Goal: Navigation & Orientation: Understand site structure

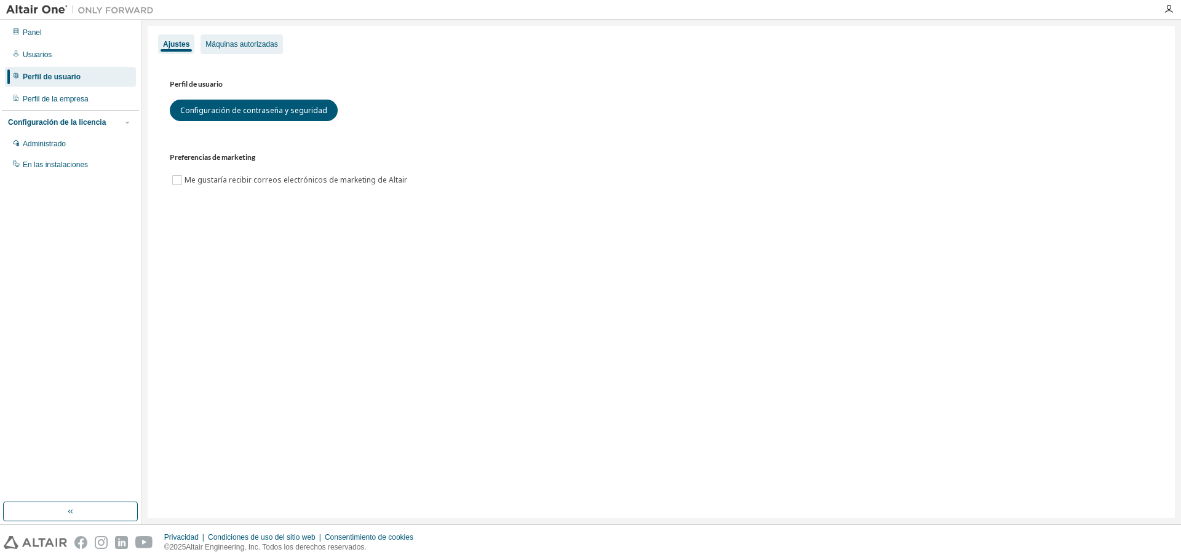
click at [241, 48] on font "Máquinas autorizadas" at bounding box center [241, 44] width 72 height 9
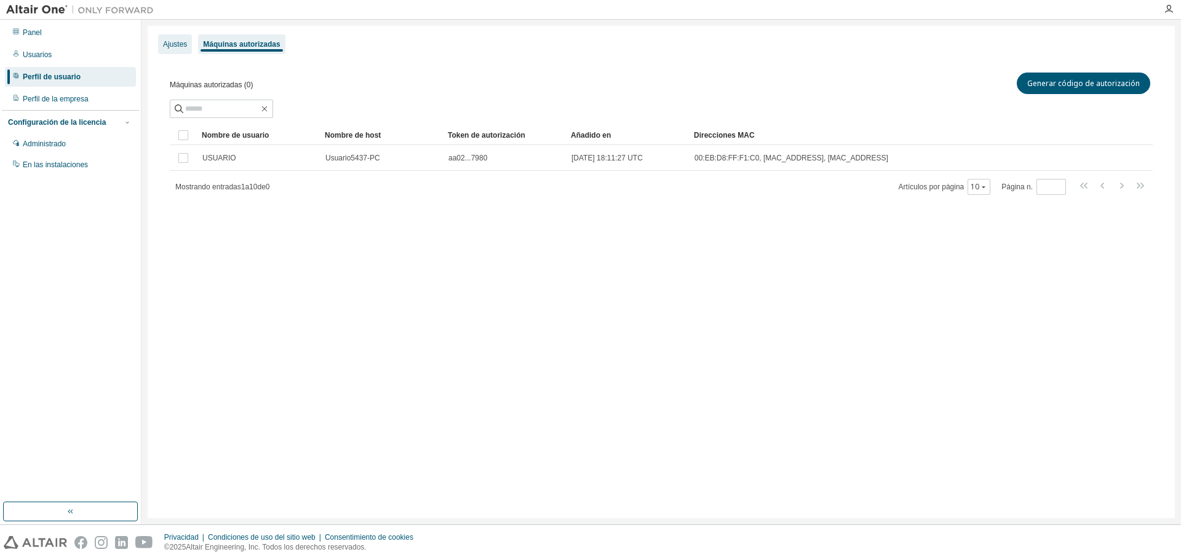
click at [177, 47] on font "Ajustes" at bounding box center [175, 44] width 24 height 9
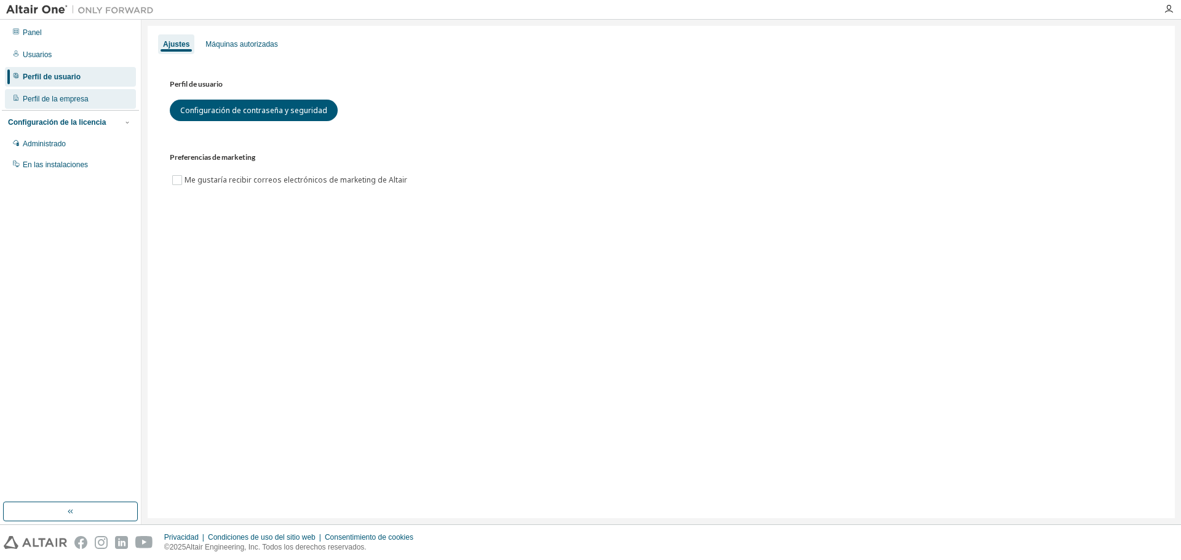
click at [39, 93] on div "Perfil de la empresa" at bounding box center [70, 99] width 131 height 20
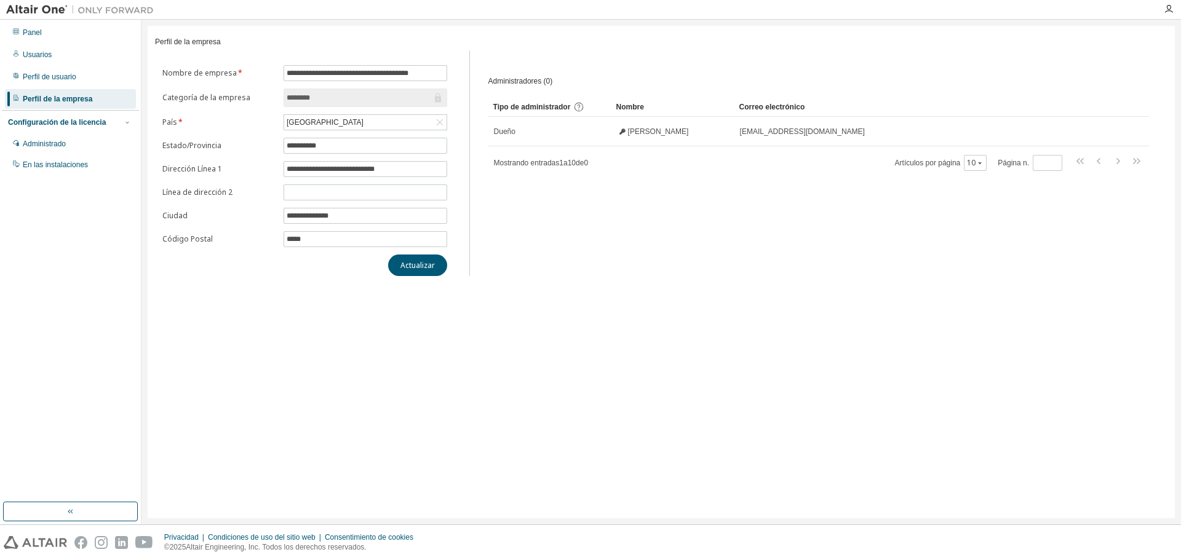
click at [59, 127] on font "Configuración de la licencia" at bounding box center [57, 122] width 98 height 9
click at [69, 161] on font "En las instalaciones" at bounding box center [55, 165] width 65 height 9
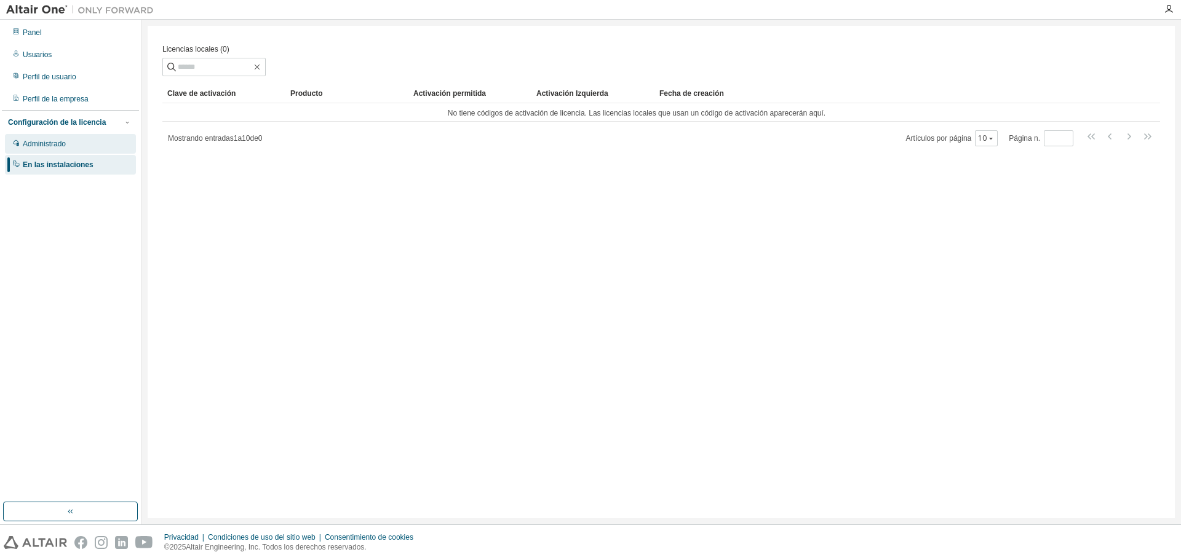
click at [67, 147] on div "Administrado" at bounding box center [70, 144] width 131 height 20
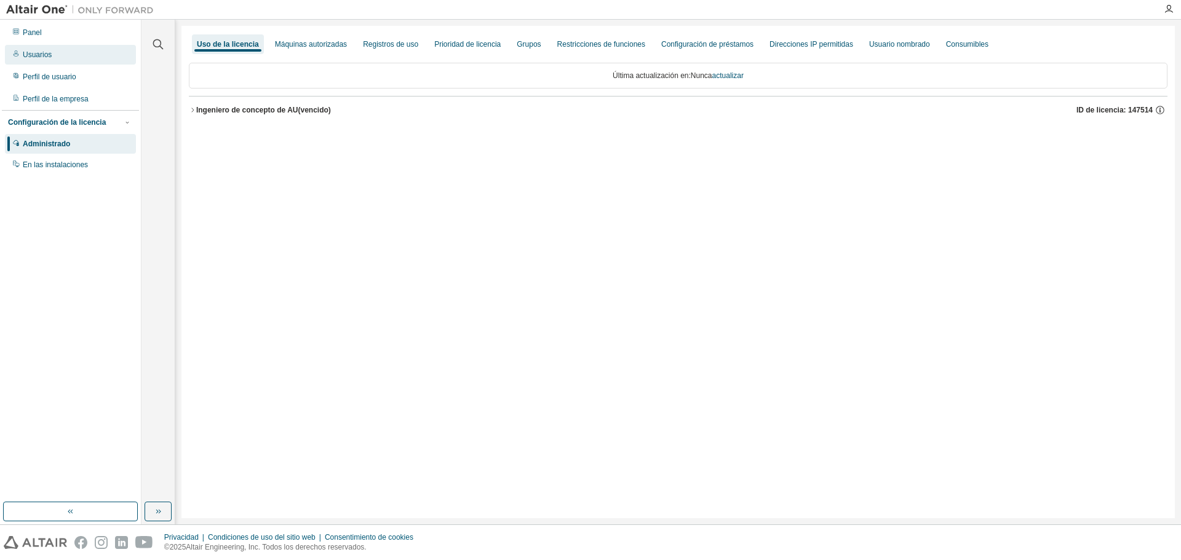
click at [42, 45] on div "Usuarios" at bounding box center [70, 55] width 131 height 20
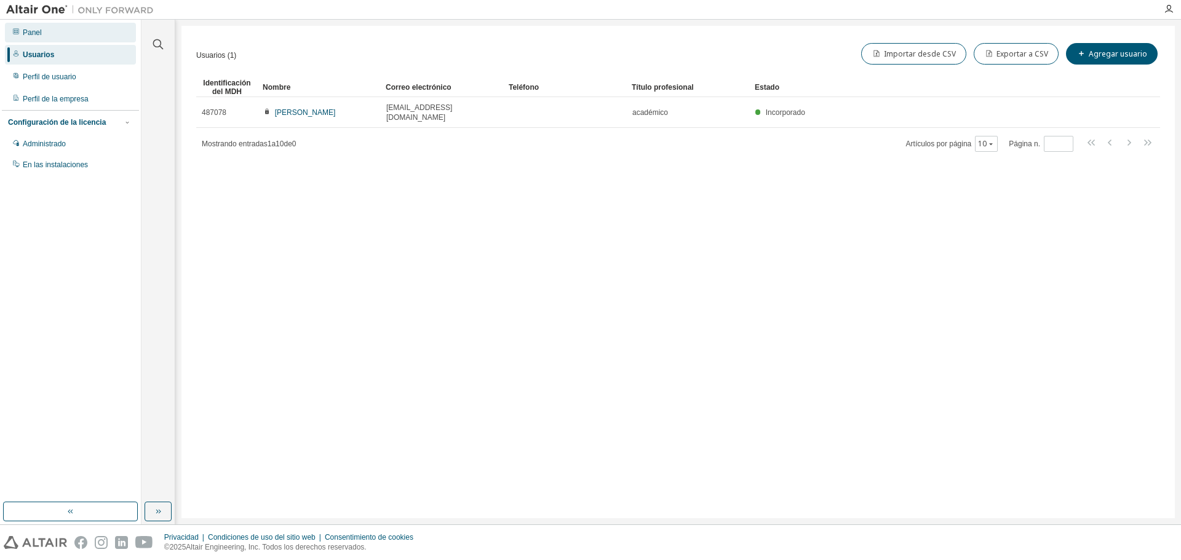
click at [57, 28] on div "Panel" at bounding box center [70, 33] width 131 height 20
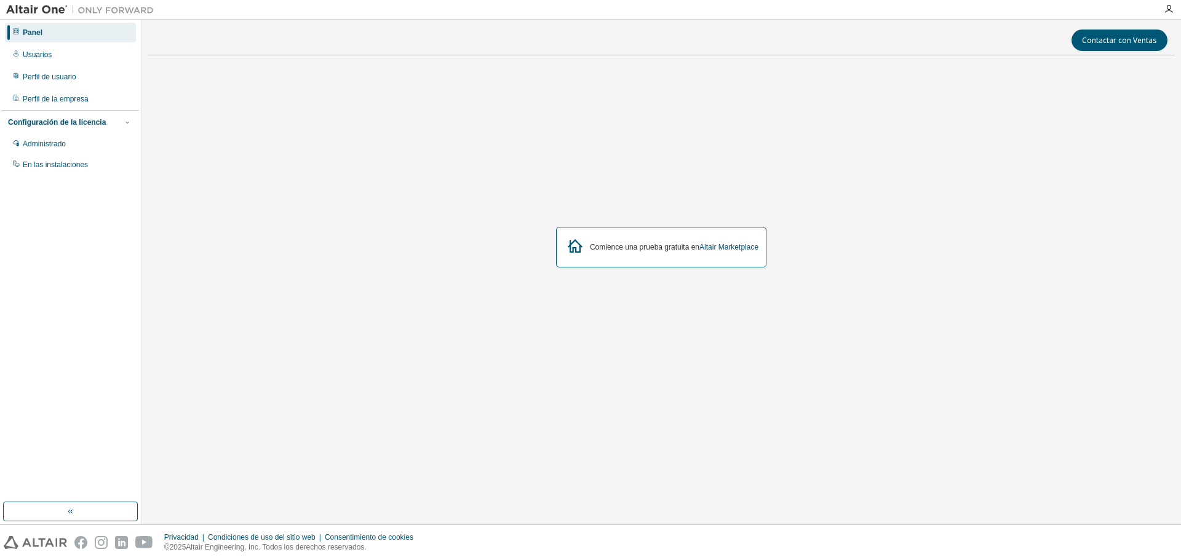
click at [53, 34] on div "Panel" at bounding box center [70, 33] width 131 height 20
click at [51, 47] on div "Usuarios" at bounding box center [70, 55] width 131 height 20
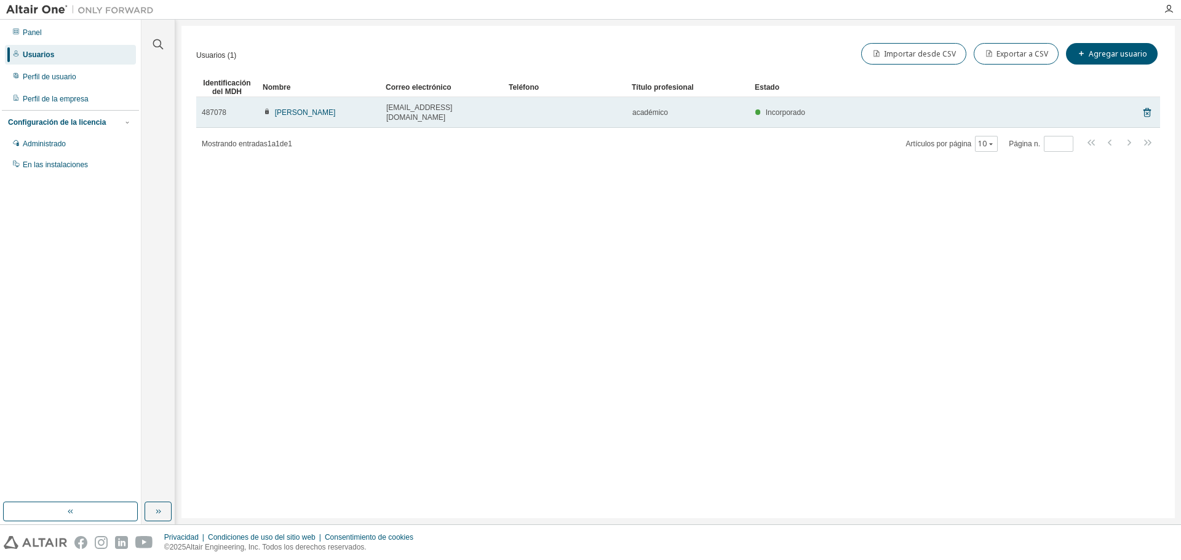
click at [267, 108] on icon at bounding box center [267, 111] width 4 height 6
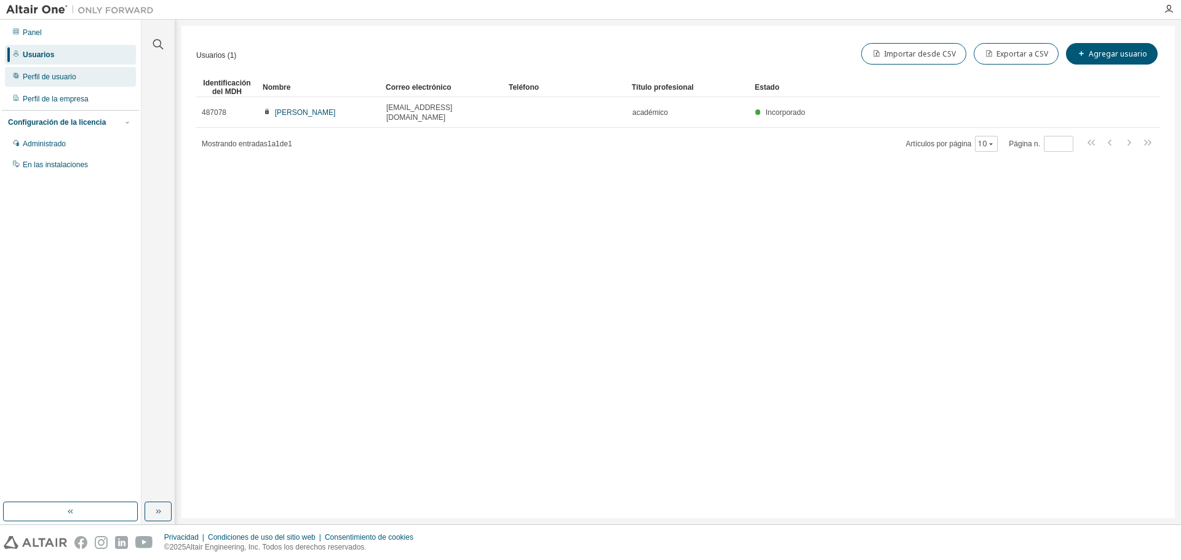
click at [106, 74] on div "Perfil de usuario" at bounding box center [70, 77] width 131 height 20
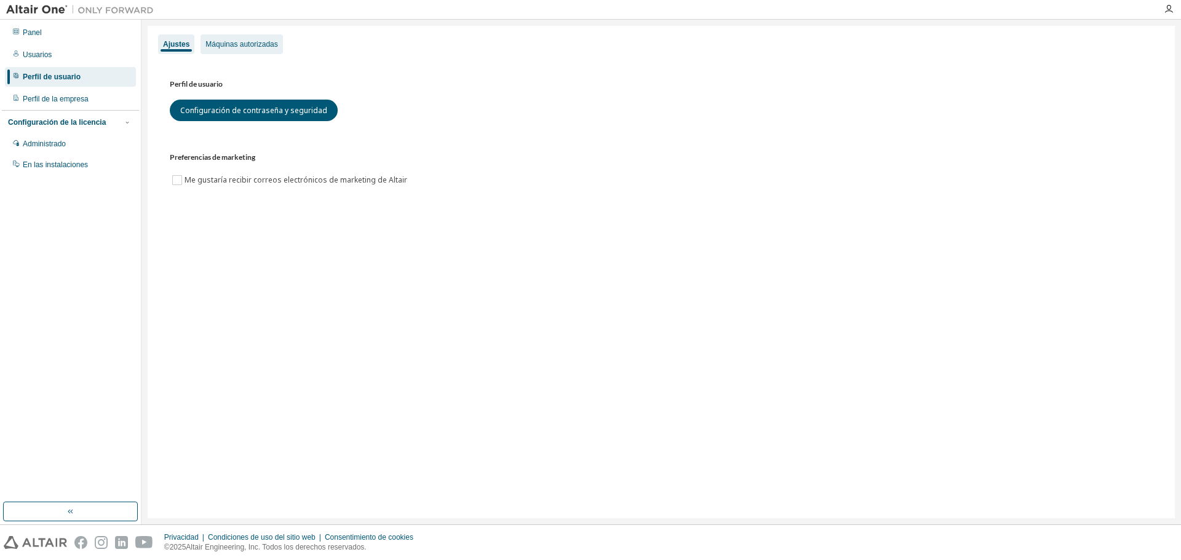
click at [237, 40] on font "Máquinas autorizadas" at bounding box center [241, 44] width 72 height 9
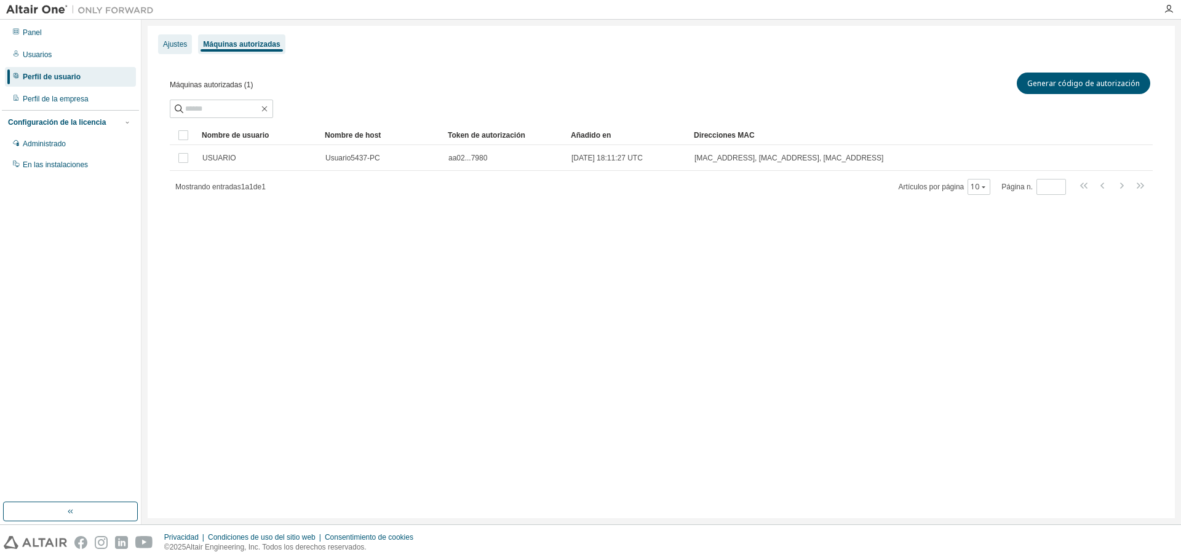
click at [186, 41] on div "Ajustes" at bounding box center [175, 44] width 34 height 20
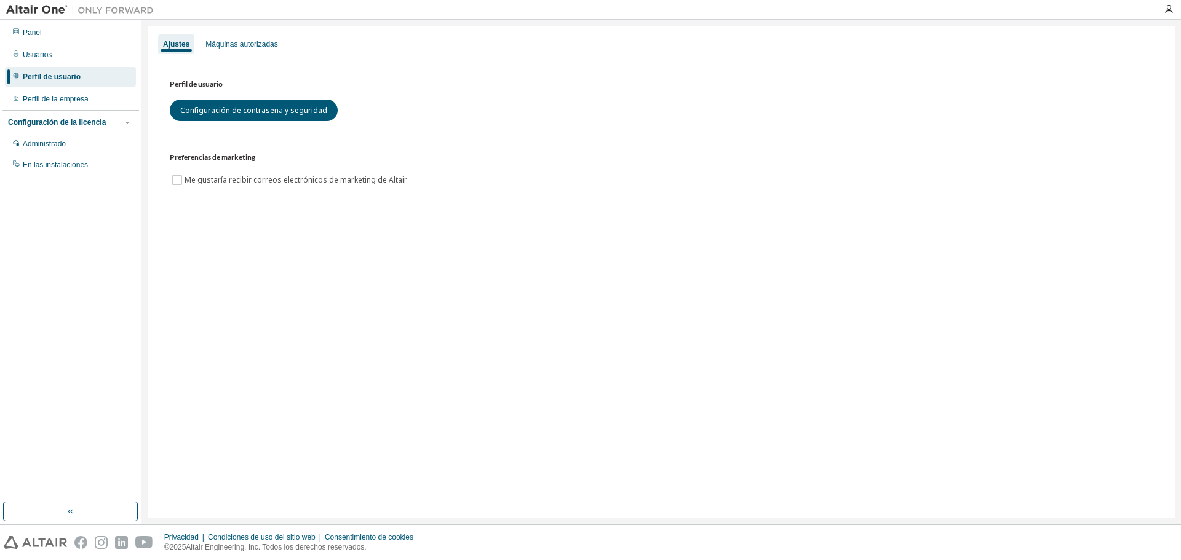
click at [268, 216] on div "Perfil de usuario Configuración de contraseña y seguridad Preferencias de marke…" at bounding box center [661, 139] width 1012 height 169
click at [300, 98] on div "Perfil de usuario Configuración de contraseña y seguridad" at bounding box center [661, 99] width 983 height 44
click at [307, 110] on font "Configuración de contraseña y seguridad" at bounding box center [253, 110] width 147 height 10
click at [68, 101] on font "Perfil de la empresa" at bounding box center [56, 99] width 66 height 9
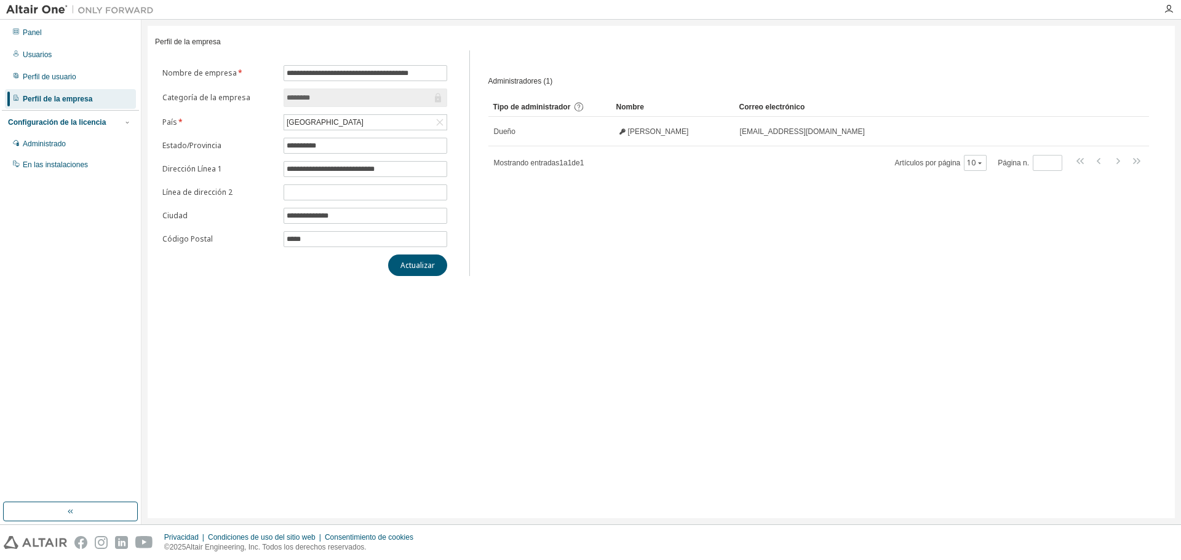
click at [276, 98] on label "Categoría de la empresa" at bounding box center [219, 98] width 114 height 10
click at [290, 99] on input "********" at bounding box center [359, 98] width 145 height 12
click at [61, 75] on font "Perfil de usuario" at bounding box center [50, 77] width 54 height 9
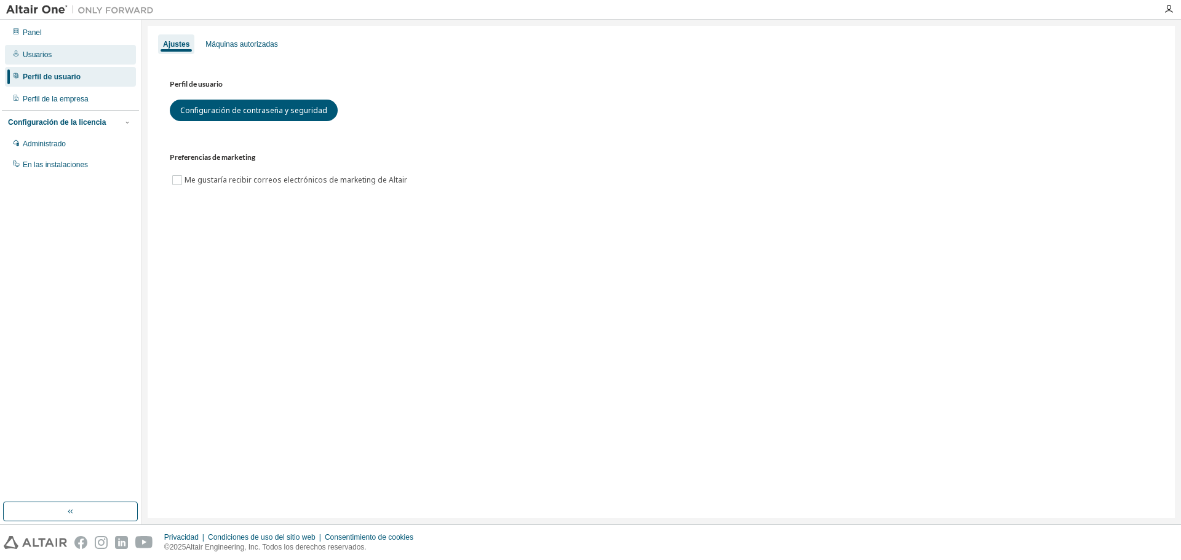
click at [50, 61] on div "Usuarios" at bounding box center [70, 55] width 131 height 20
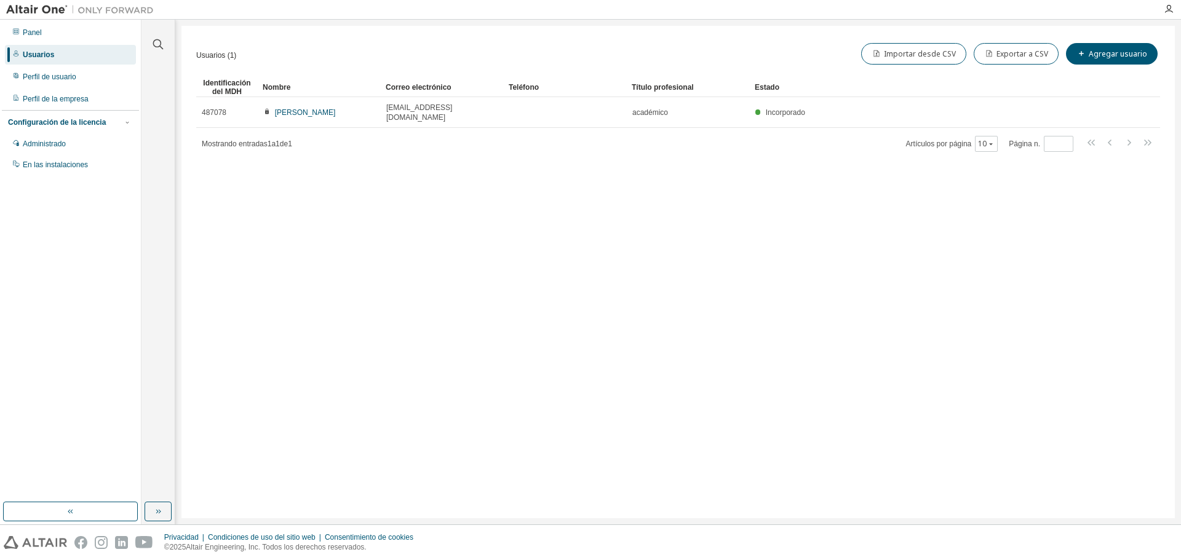
click at [65, 66] on div "Panel Usuarios Perfil de usuario Perfil de la empresa Configuración de la licen…" at bounding box center [70, 99] width 137 height 154
click at [68, 73] on font "Perfil de usuario" at bounding box center [50, 77] width 54 height 9
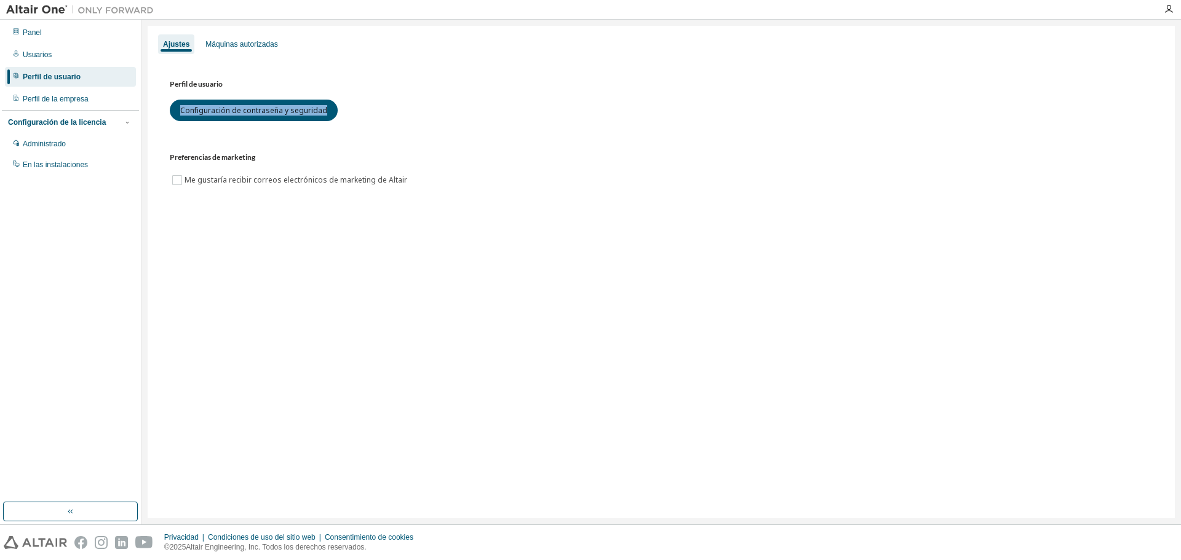
drag, startPoint x: 421, startPoint y: 88, endPoint x: 389, endPoint y: 122, distance: 47.4
click at [412, 103] on div "Perfil de usuario Configuración de contraseña y seguridad" at bounding box center [661, 99] width 983 height 44
drag, startPoint x: 385, startPoint y: 123, endPoint x: 376, endPoint y: 114, distance: 12.6
click at [383, 121] on div "Perfil de usuario Configuración de contraseña y seguridad Preferencias de marke…" at bounding box center [661, 132] width 983 height 110
click at [376, 114] on div "Perfil de usuario Configuración de contraseña y seguridad" at bounding box center [661, 99] width 983 height 44
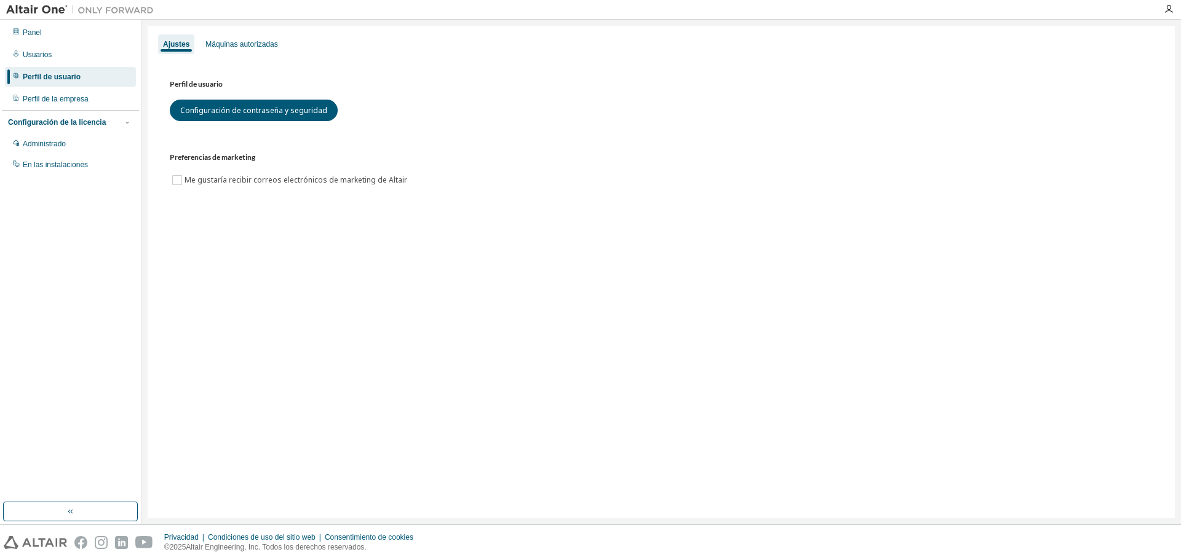
click at [376, 114] on div "Perfil de usuario Configuración de contraseña y seguridad" at bounding box center [661, 99] width 983 height 44
click at [380, 113] on div "Perfil de usuario Configuración de contraseña y seguridad" at bounding box center [661, 99] width 983 height 44
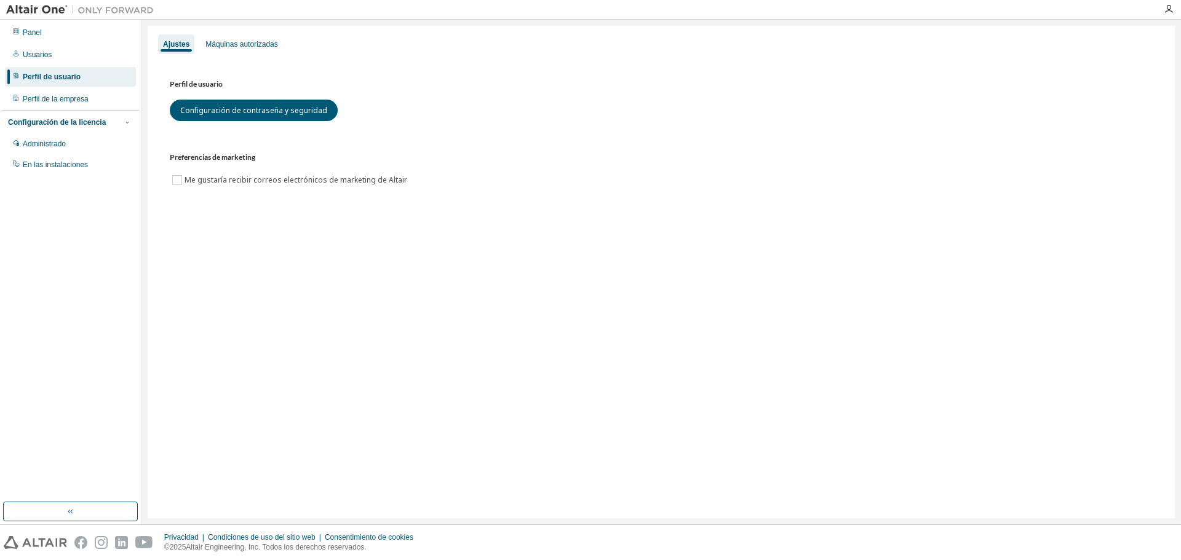
click at [383, 112] on div "Perfil de usuario Configuración de contraseña y seguridad" at bounding box center [661, 99] width 983 height 44
drag, startPoint x: 385, startPoint y: 111, endPoint x: 385, endPoint y: 104, distance: 7.4
click at [386, 105] on div "Perfil de usuario Configuración de contraseña y seguridad" at bounding box center [661, 99] width 983 height 44
drag, startPoint x: 385, startPoint y: 104, endPoint x: 405, endPoint y: 110, distance: 21.2
click at [395, 108] on div "Perfil de usuario Configuración de contraseña y seguridad" at bounding box center [661, 99] width 983 height 44
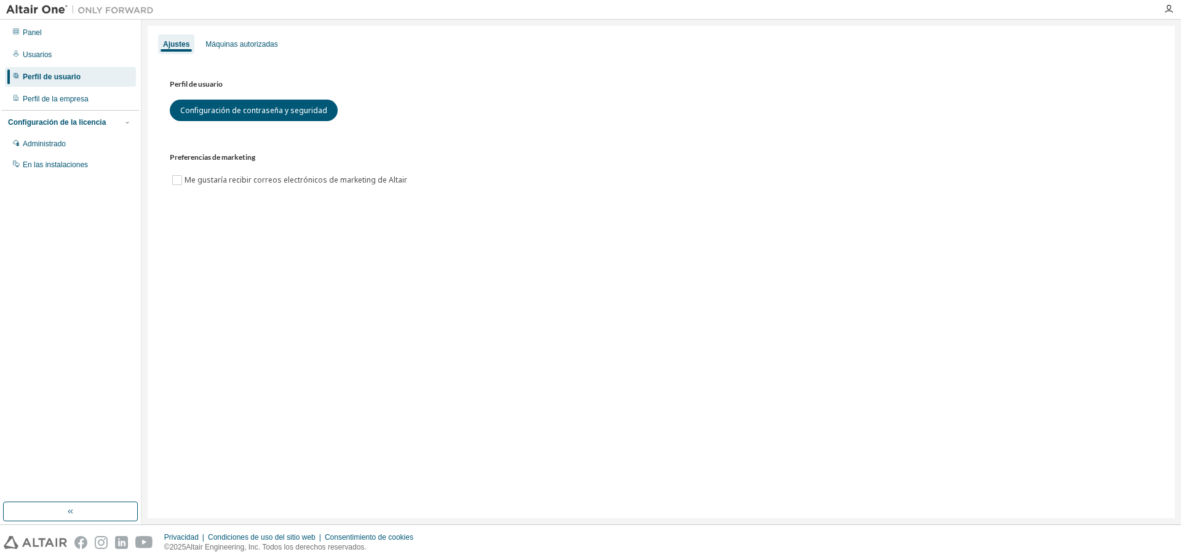
click at [405, 116] on div "Perfil de usuario Configuración de contraseña y seguridad" at bounding box center [661, 99] width 983 height 44
drag, startPoint x: 409, startPoint y: 116, endPoint x: 449, endPoint y: 100, distance: 43.1
click at [412, 114] on div "Perfil de usuario Configuración de contraseña y seguridad" at bounding box center [661, 99] width 983 height 44
click at [450, 100] on div "Perfil de usuario Configuración de contraseña y seguridad" at bounding box center [661, 99] width 983 height 44
click at [456, 102] on div "Perfil de usuario Configuración de contraseña y seguridad" at bounding box center [661, 99] width 983 height 44
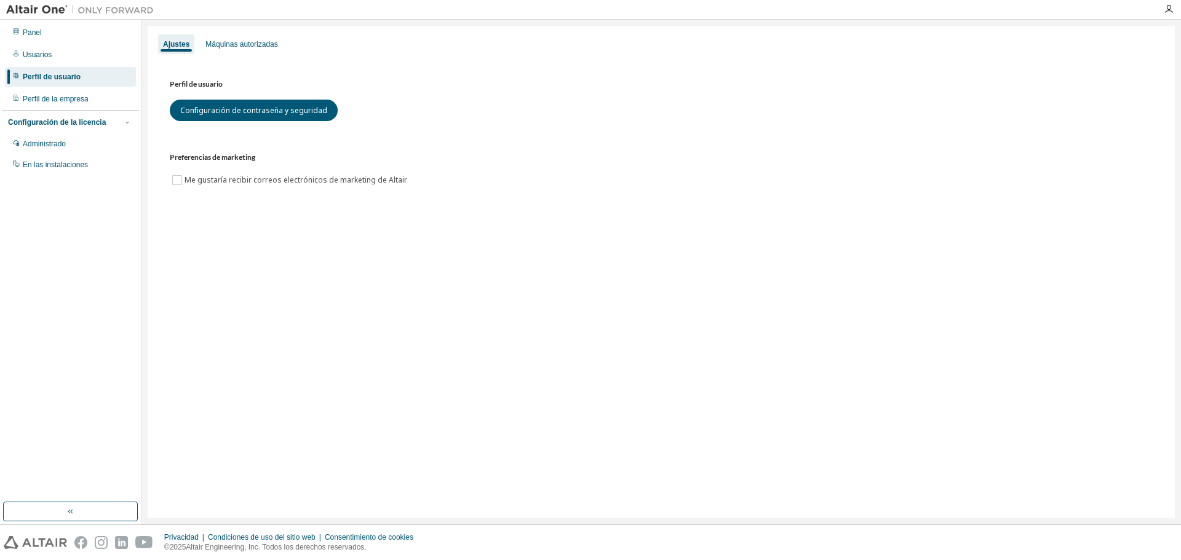
click at [453, 106] on div "Perfil de usuario Configuración de contraseña y seguridad" at bounding box center [661, 99] width 983 height 44
click at [429, 83] on div "Perfil de usuario Configuración de contraseña y seguridad" at bounding box center [661, 99] width 983 height 44
click at [411, 43] on div "Ajustes Máquinas autorizadas" at bounding box center [661, 44] width 1012 height 22
click at [377, 87] on h3 "Perfil de usuario" at bounding box center [661, 83] width 983 height 13
click at [365, 89] on h3 "Perfil de usuario" at bounding box center [661, 83] width 983 height 13
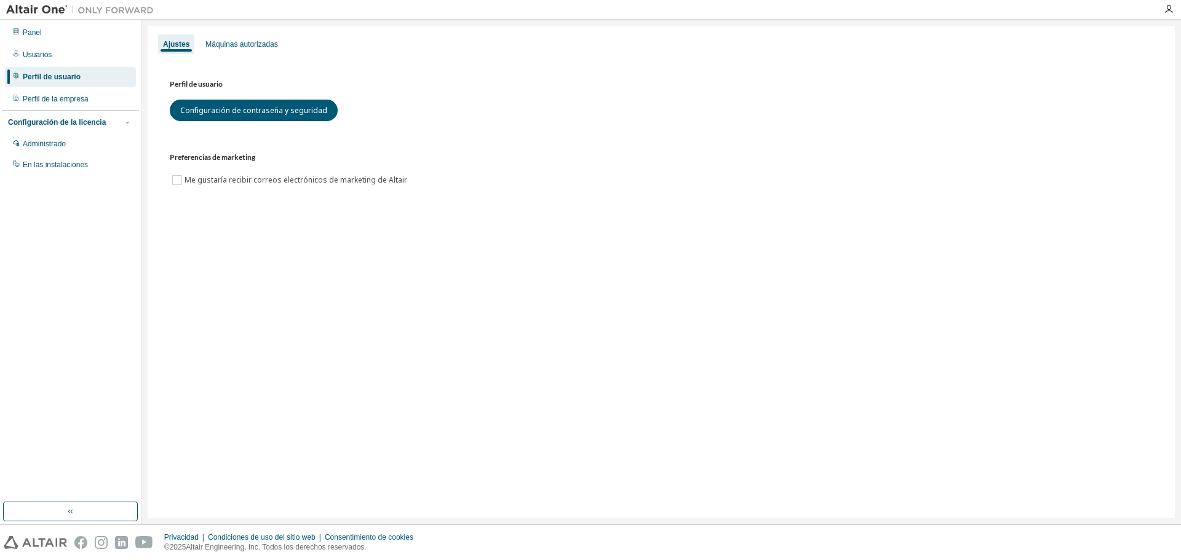
click at [365, 84] on h3 "Perfil de usuario" at bounding box center [661, 83] width 983 height 13
drag, startPoint x: 386, startPoint y: 76, endPoint x: 387, endPoint y: 82, distance: 6.3
click at [387, 79] on div "Perfil de usuario Configuración de contraseña y seguridad Preferencias de marke…" at bounding box center [661, 139] width 1012 height 169
click at [387, 83] on h3 "Perfil de usuario" at bounding box center [661, 83] width 983 height 13
click at [388, 85] on h3 "Perfil de usuario" at bounding box center [661, 83] width 983 height 13
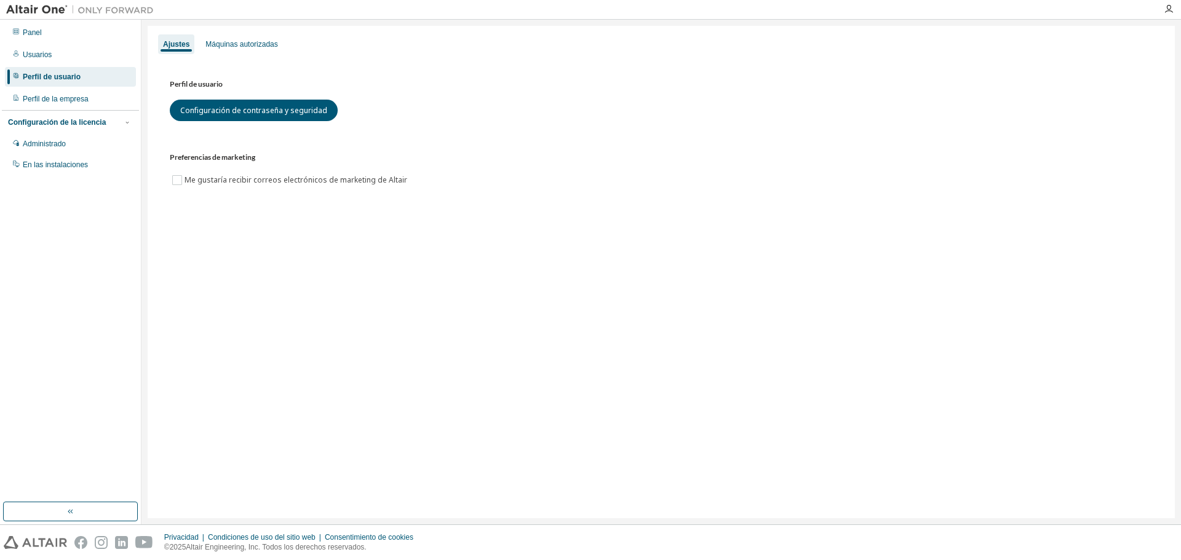
click at [394, 95] on div "Perfil de usuario Configuración de contraseña y seguridad" at bounding box center [661, 99] width 983 height 44
click at [390, 106] on div "Perfil de usuario Configuración de contraseña y seguridad" at bounding box center [661, 99] width 983 height 44
click at [389, 106] on div "Perfil de usuario Configuración de contraseña y seguridad" at bounding box center [661, 99] width 983 height 44
click at [397, 113] on div "Perfil de usuario Configuración de contraseña y seguridad" at bounding box center [661, 99] width 983 height 44
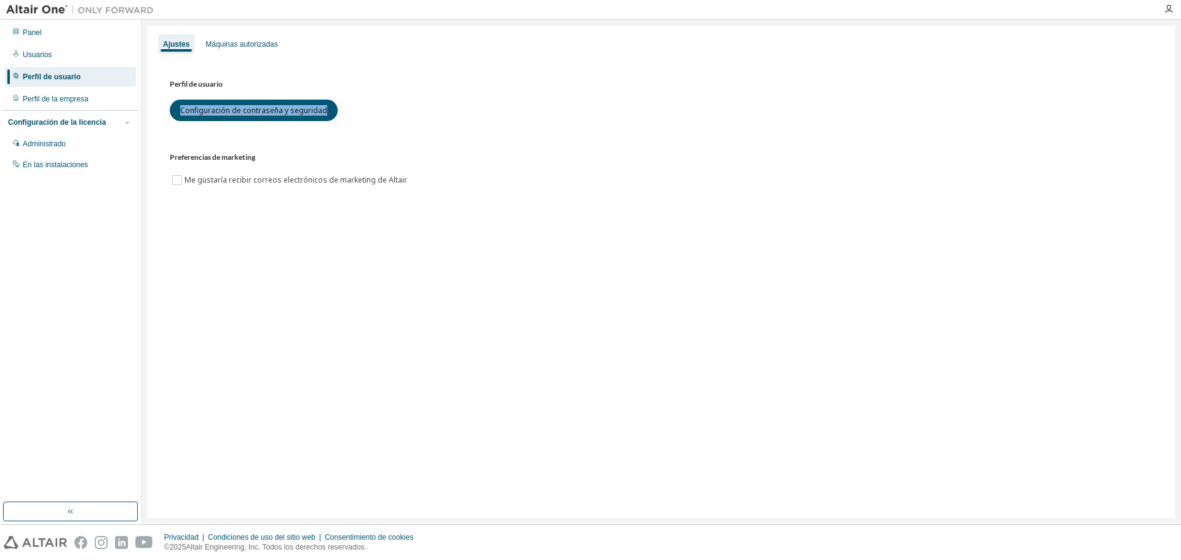
click at [397, 113] on div "Perfil de usuario Configuración de contraseña y seguridad" at bounding box center [661, 99] width 983 height 44
click at [392, 85] on h3 "Perfil de usuario" at bounding box center [661, 83] width 983 height 13
click at [391, 91] on div "Perfil de usuario Configuración de contraseña y seguridad" at bounding box center [661, 99] width 983 height 44
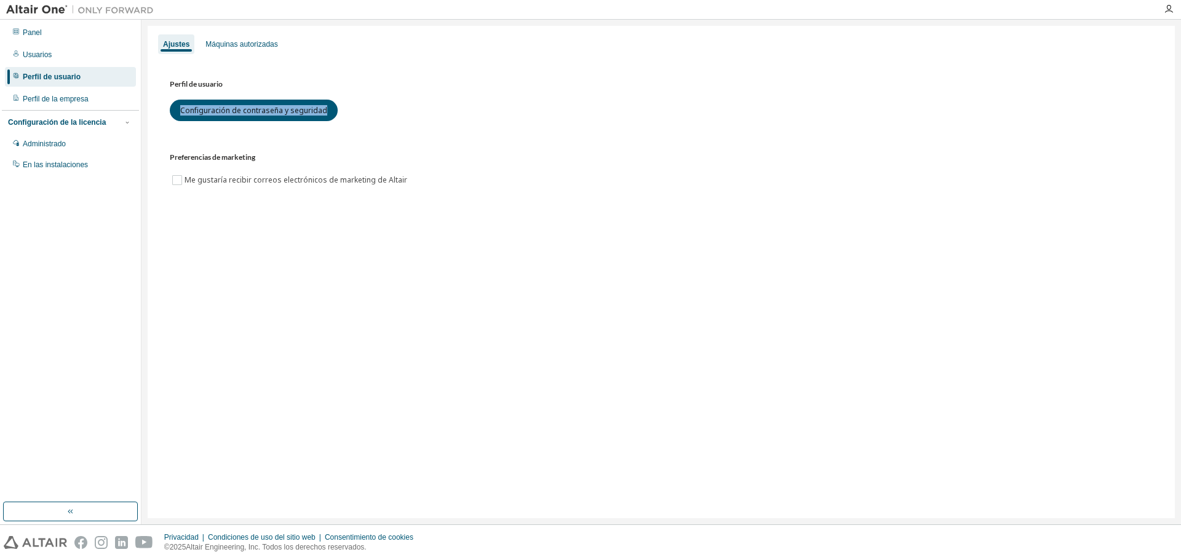
click at [391, 91] on div "Perfil de usuario Configuración de contraseña y seguridad" at bounding box center [661, 99] width 983 height 44
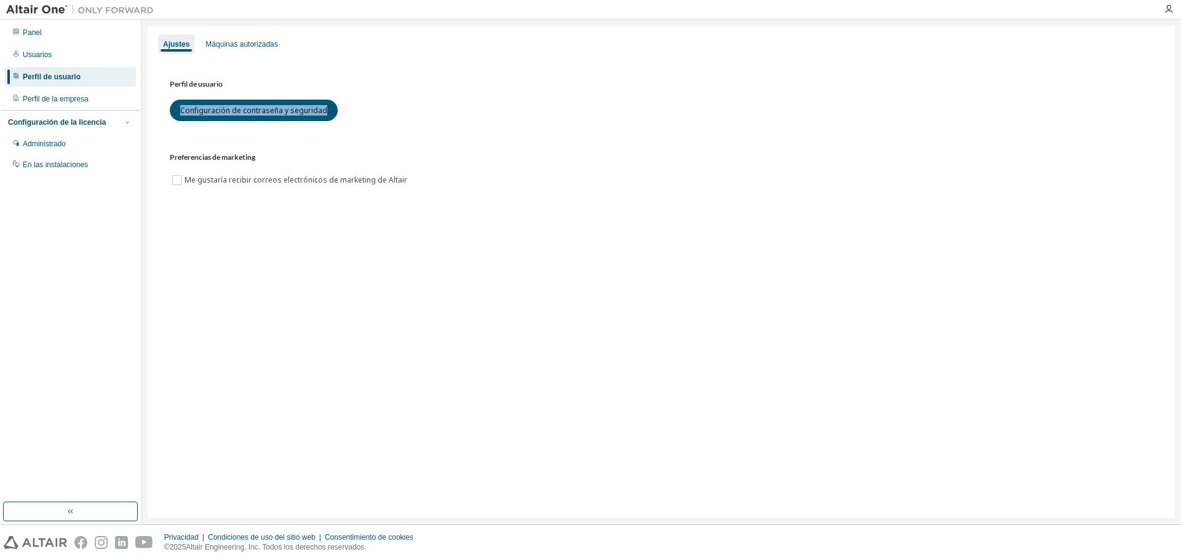
click at [391, 91] on div "Perfil de usuario Configuración de contraseña y seguridad" at bounding box center [661, 99] width 983 height 44
drag, startPoint x: 391, startPoint y: 91, endPoint x: 391, endPoint y: 105, distance: 13.5
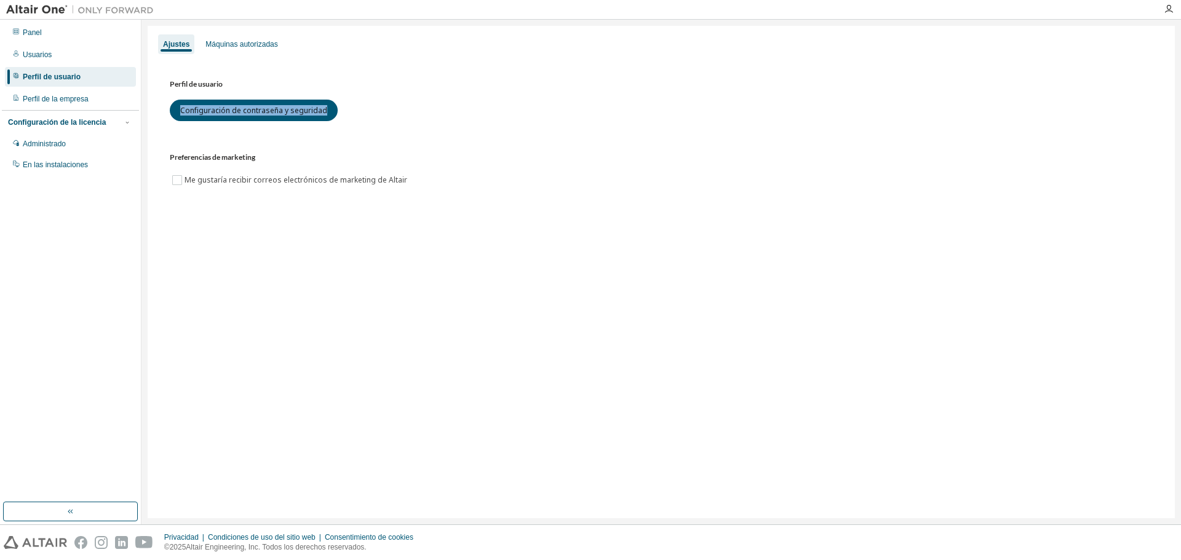
click at [391, 101] on div "Perfil de usuario Configuración de contraseña y seguridad" at bounding box center [661, 99] width 983 height 44
click at [405, 60] on div "Perfil de usuario Configuración de contraseña y seguridad Preferencias de marke…" at bounding box center [661, 139] width 1012 height 169
click at [252, 50] on div "Máquinas autorizadas" at bounding box center [242, 44] width 82 height 20
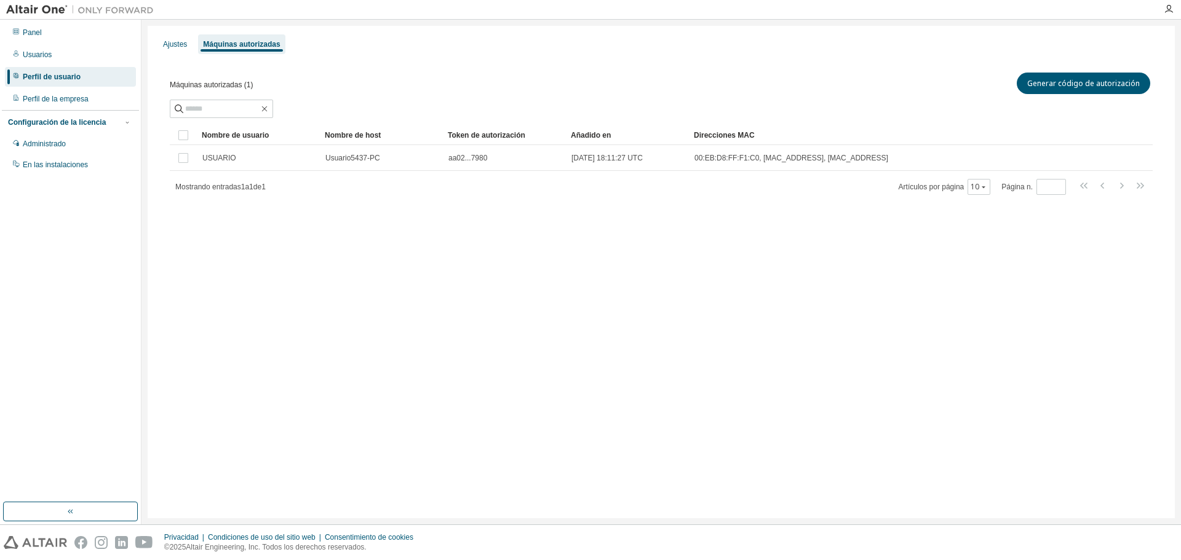
click at [192, 45] on div "Ajustes Máquinas autorizadas" at bounding box center [661, 44] width 1012 height 22
click at [191, 45] on div "Ajustes Máquinas autorizadas" at bounding box center [661, 44] width 1012 height 22
click at [185, 44] on font "Ajustes" at bounding box center [175, 44] width 24 height 9
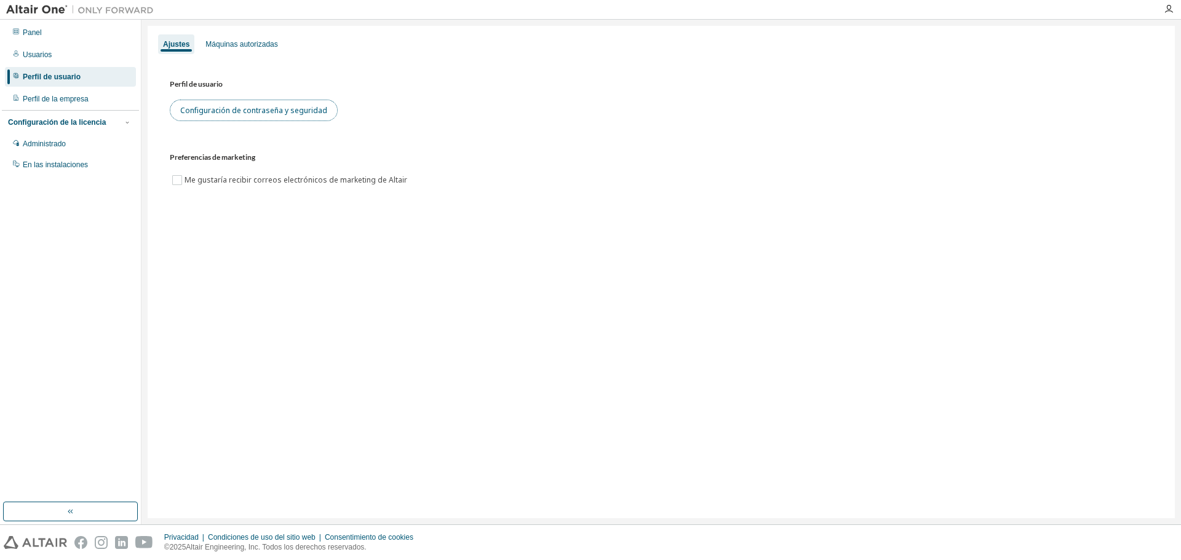
click at [253, 104] on button "Configuración de contraseña y seguridad" at bounding box center [254, 111] width 168 height 22
click at [421, 97] on div "Perfil de usuario Configuración de contraseña y seguridad" at bounding box center [661, 99] width 983 height 44
click at [423, 98] on div "Perfil de usuario Configuración de contraseña y seguridad" at bounding box center [661, 99] width 983 height 44
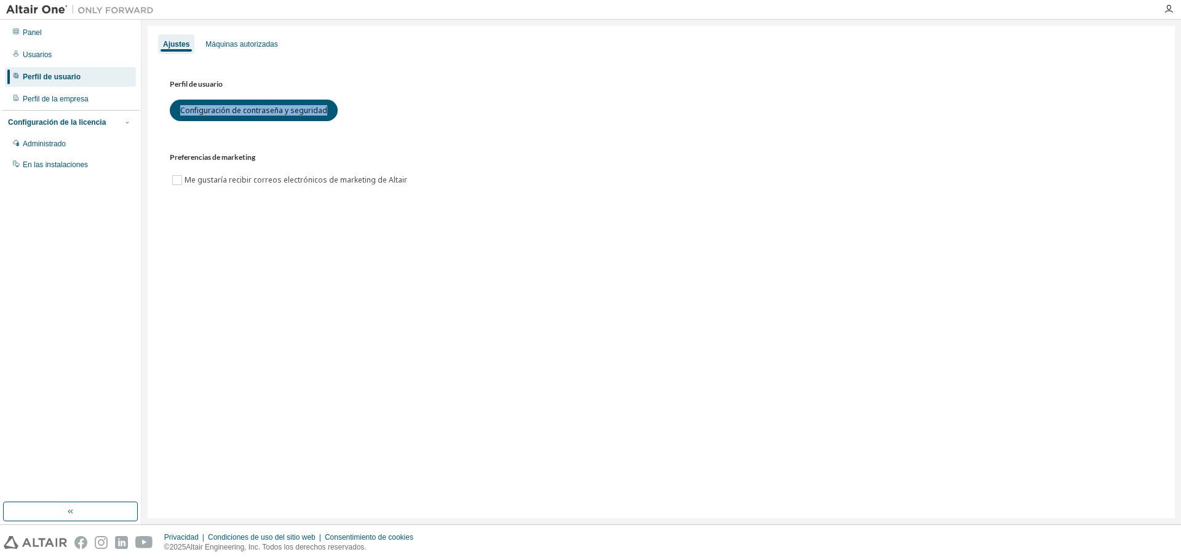
click at [425, 103] on div "Perfil de usuario Configuración de contraseña y seguridad" at bounding box center [661, 99] width 983 height 44
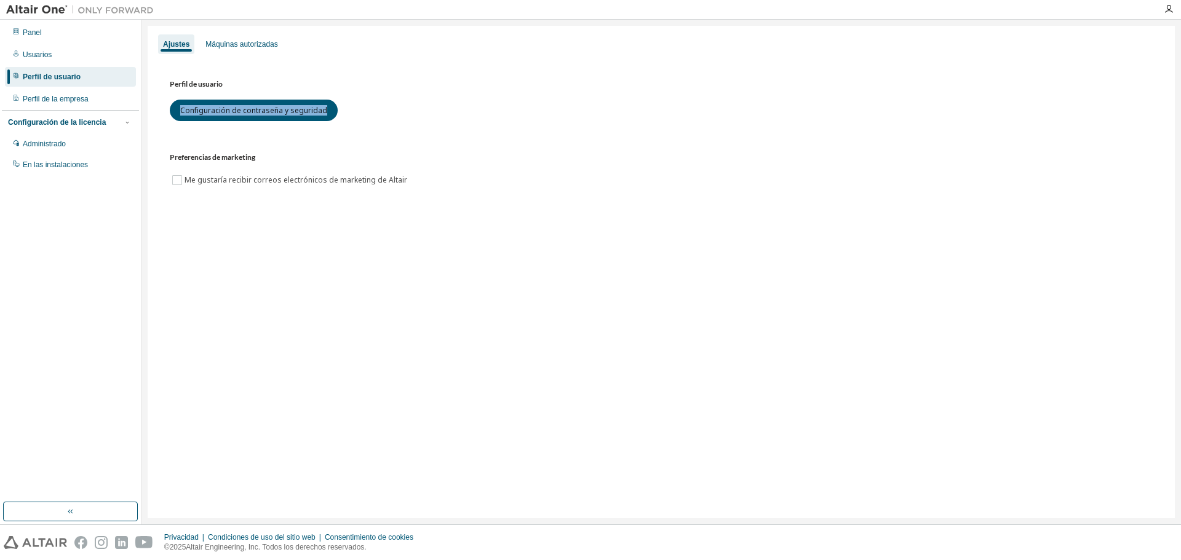
click at [425, 103] on div "Perfil de usuario Configuración de contraseña y seguridad" at bounding box center [661, 99] width 983 height 44
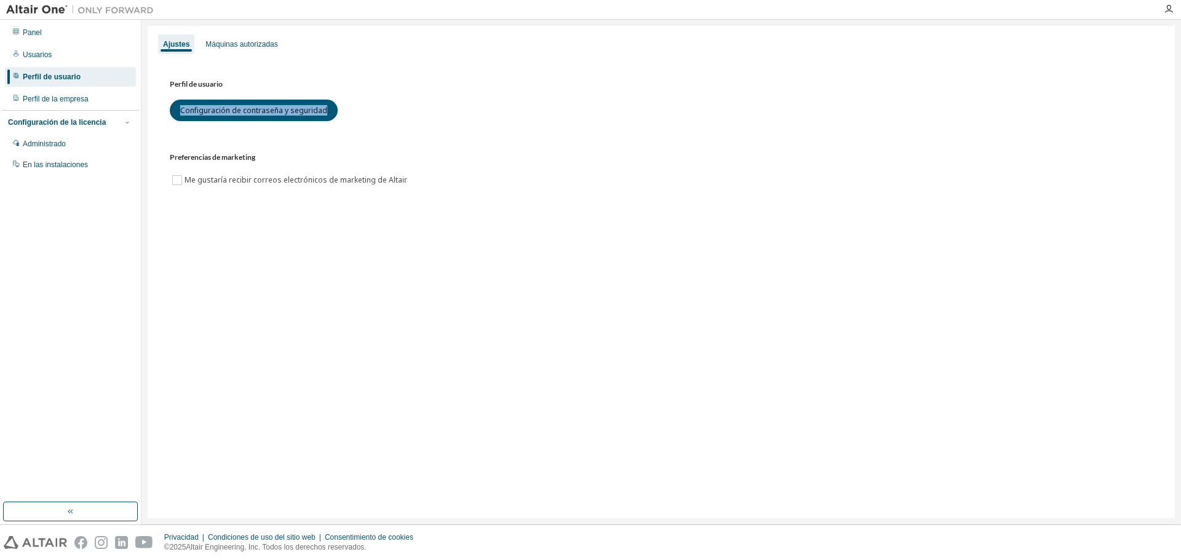
click at [425, 103] on div "Perfil de usuario Configuración de contraseña y seguridad" at bounding box center [661, 99] width 983 height 44
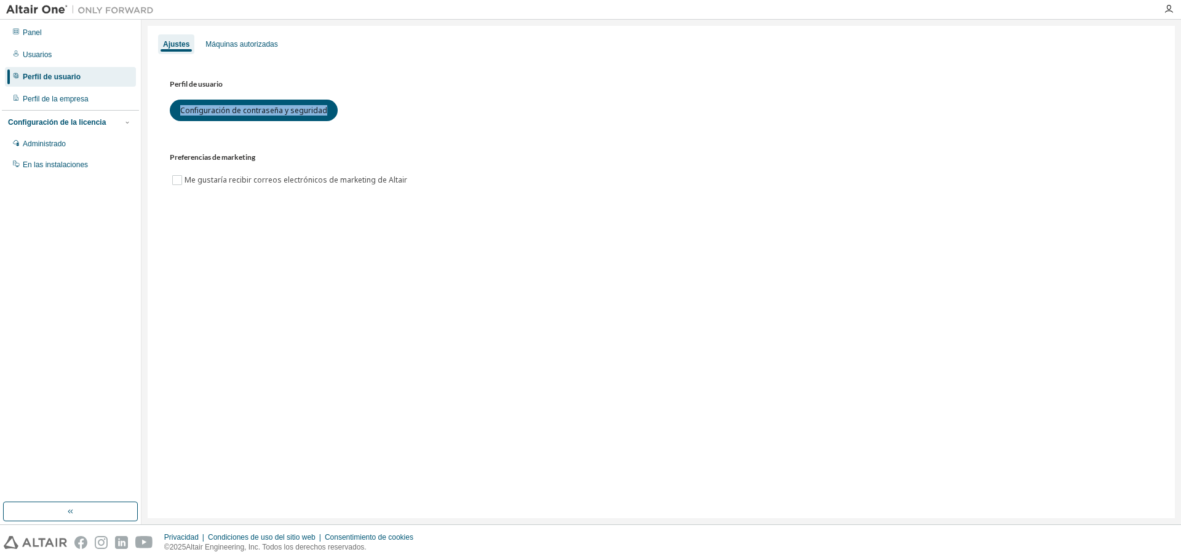
click at [425, 103] on div "Perfil de usuario Configuración de contraseña y seguridad" at bounding box center [661, 99] width 983 height 44
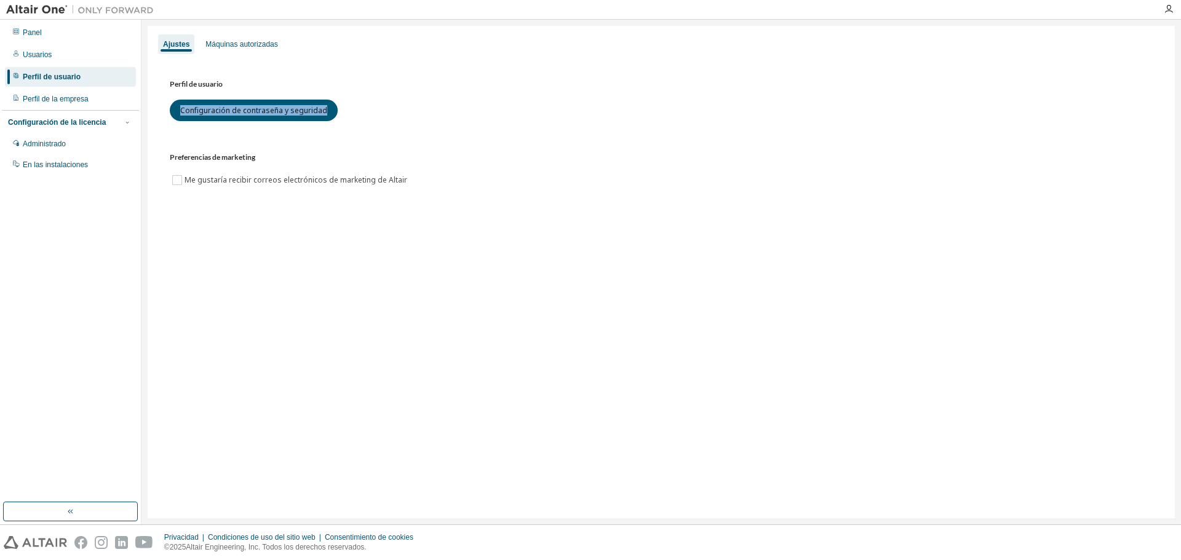
click at [425, 103] on div "Perfil de usuario Configuración de contraseña y seguridad" at bounding box center [661, 99] width 983 height 44
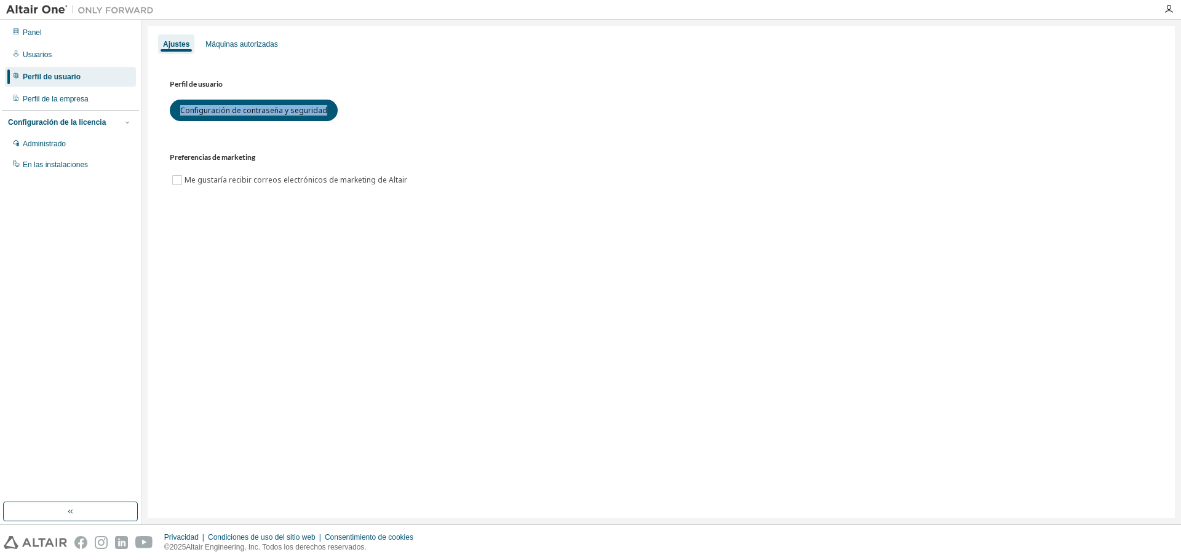
click at [425, 103] on div "Perfil de usuario Configuración de contraseña y seguridad" at bounding box center [661, 99] width 983 height 44
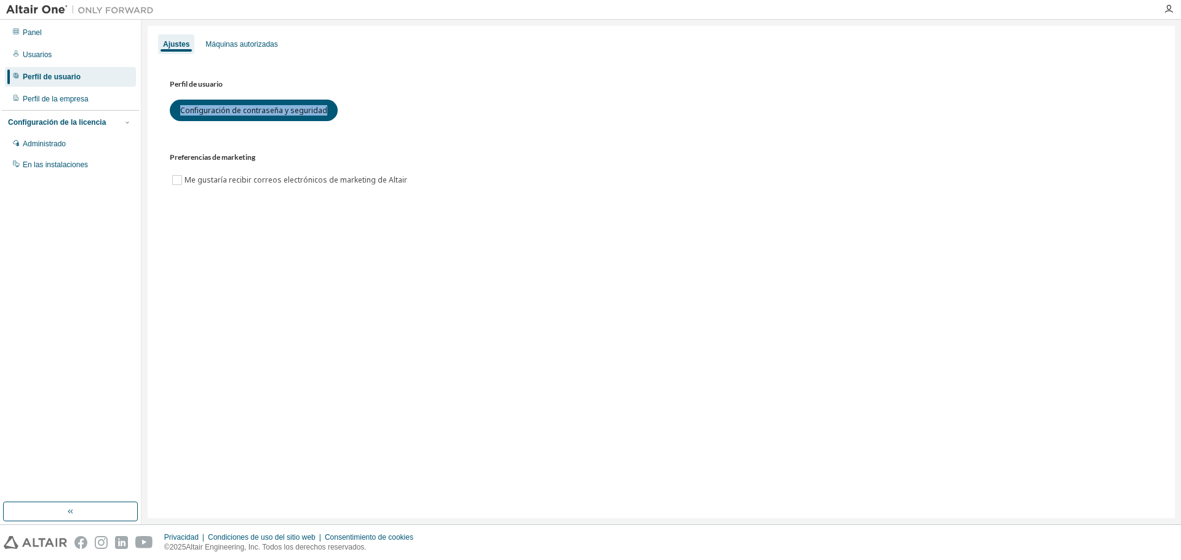
click at [425, 103] on div "Perfil de usuario Configuración de contraseña y seguridad" at bounding box center [661, 99] width 983 height 44
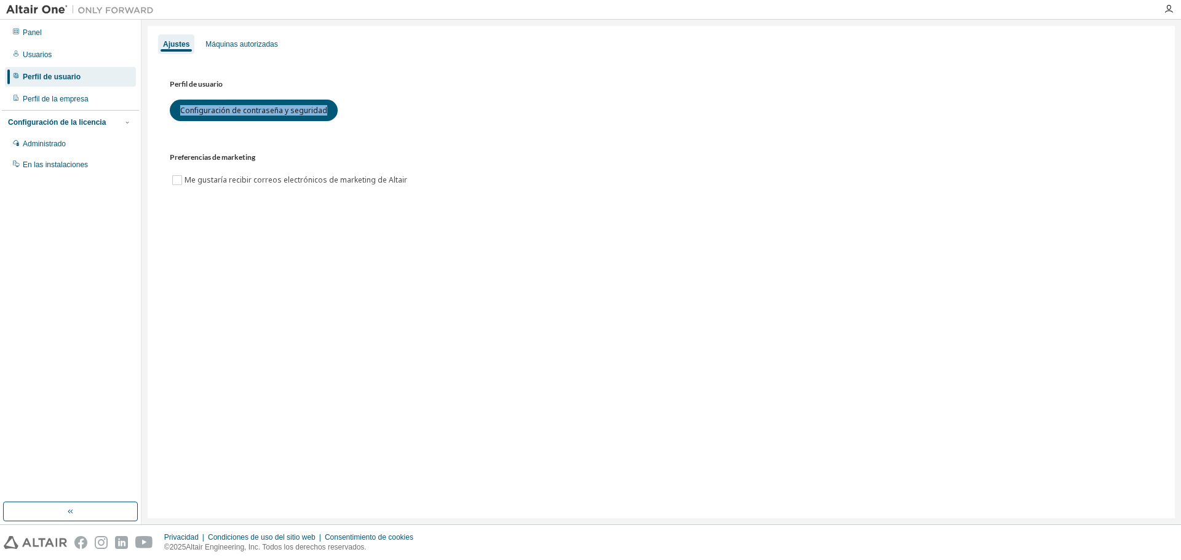
click at [425, 103] on div "Perfil de usuario Configuración de contraseña y seguridad" at bounding box center [661, 99] width 983 height 44
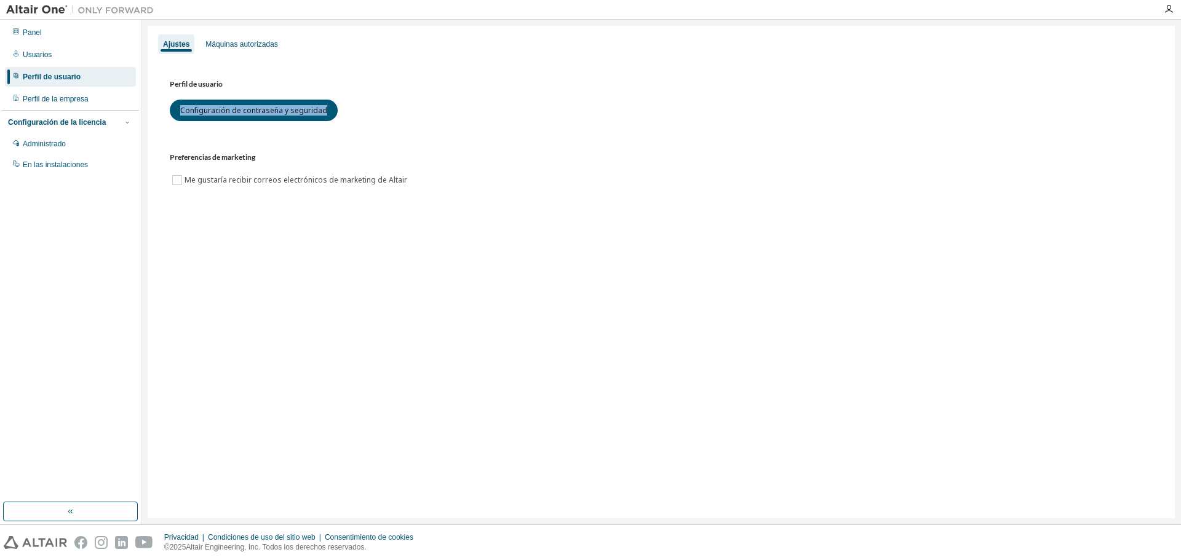
click at [425, 103] on div "Perfil de usuario Configuración de contraseña y seguridad" at bounding box center [661, 99] width 983 height 44
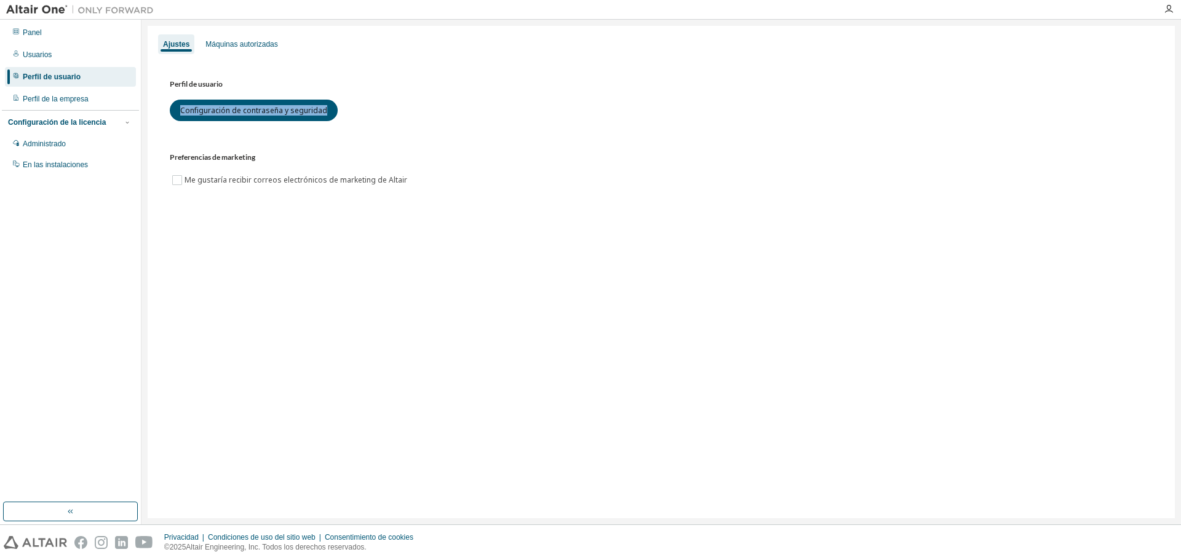
click at [425, 103] on div "Perfil de usuario Configuración de contraseña y seguridad" at bounding box center [661, 99] width 983 height 44
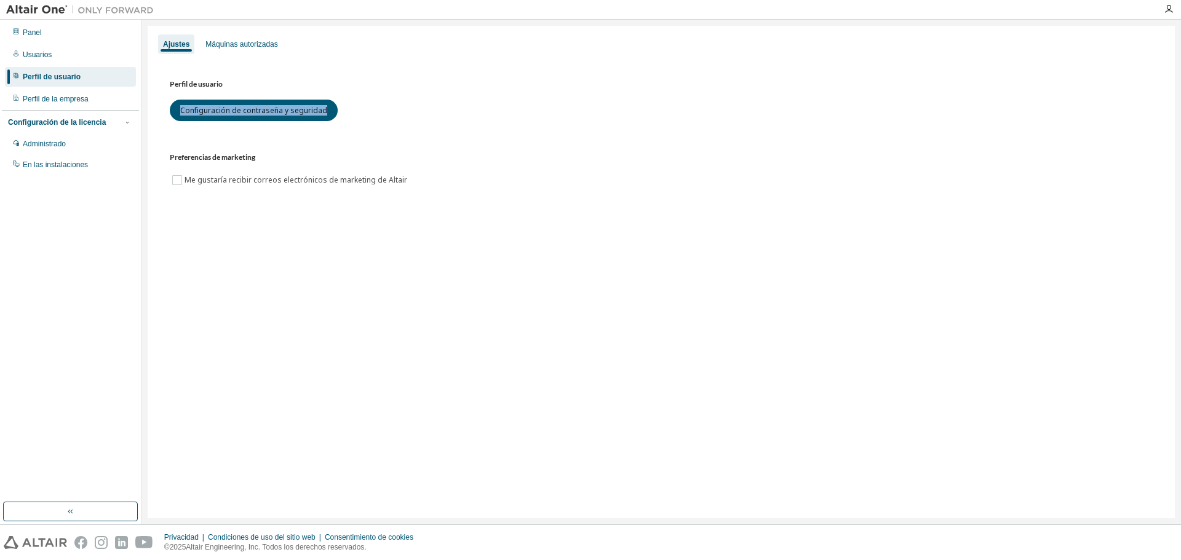
click at [425, 103] on div "Perfil de usuario Configuración de contraseña y seguridad" at bounding box center [661, 99] width 983 height 44
click at [57, 98] on font "Perfil de la empresa" at bounding box center [56, 99] width 66 height 9
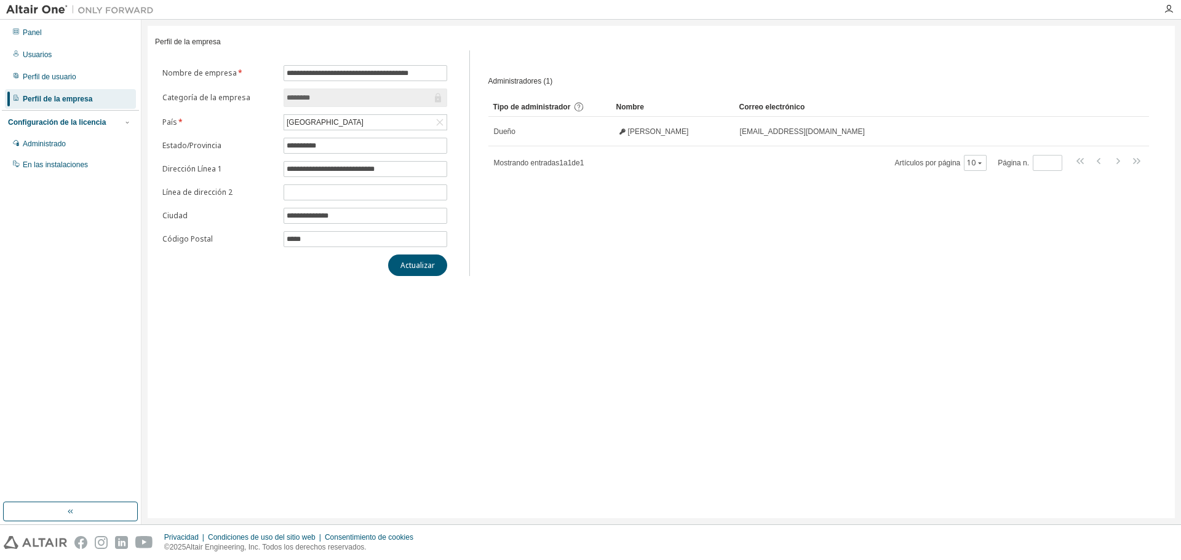
click at [270, 92] on form "**********" at bounding box center [304, 156] width 285 height 182
click at [327, 97] on input "********" at bounding box center [359, 98] width 145 height 12
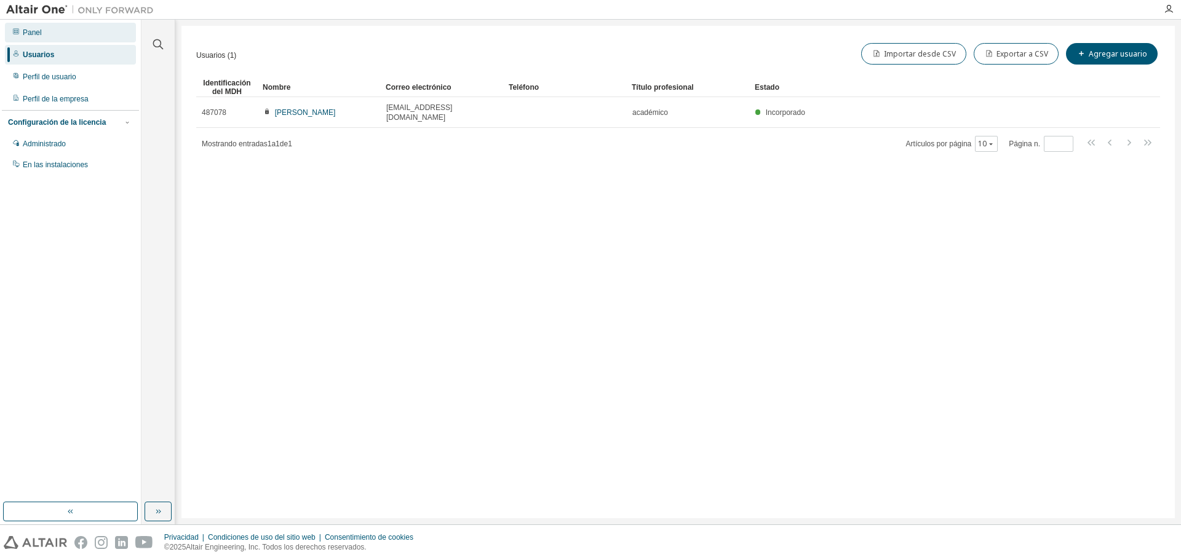
click at [44, 29] on div "Panel" at bounding box center [70, 33] width 131 height 20
